Goal: Navigation & Orientation: Find specific page/section

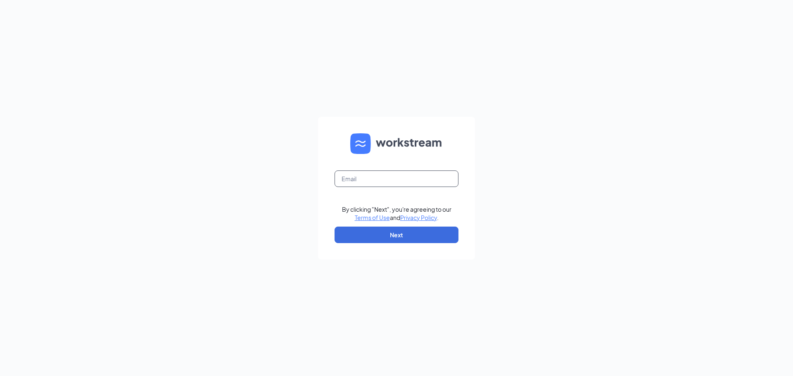
click at [370, 180] on input "text" at bounding box center [396, 178] width 124 height 17
type input "lisa.pettyjohn1@stcbrands.com"
click at [387, 239] on button "Next" at bounding box center [396, 235] width 124 height 17
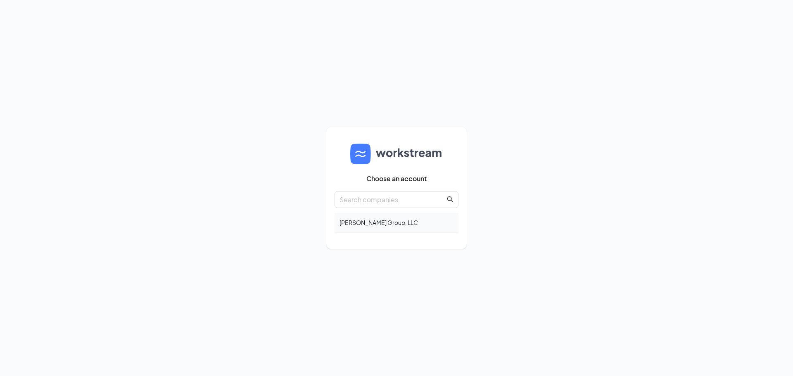
click at [380, 223] on div "Truett's Group, LLC" at bounding box center [396, 222] width 124 height 19
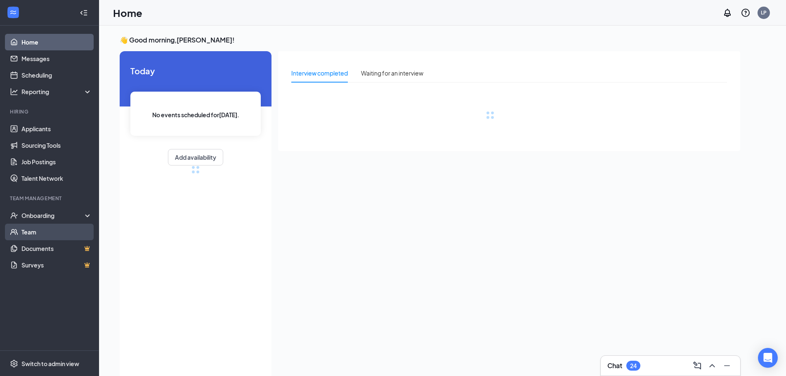
click at [26, 230] on link "Team" at bounding box center [56, 232] width 71 height 17
